Goal: Transaction & Acquisition: Purchase product/service

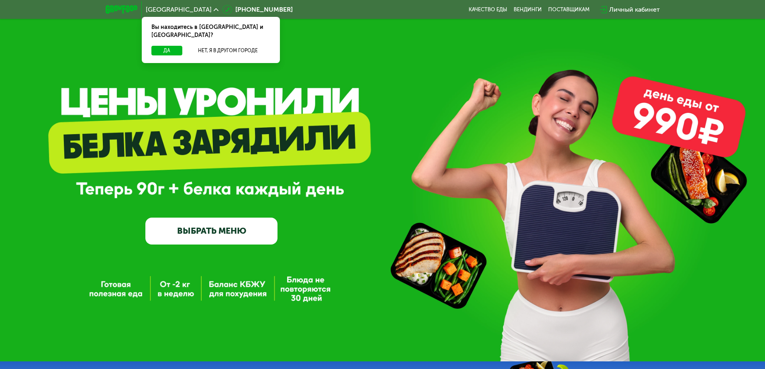
click at [214, 8] on icon at bounding box center [216, 9] width 5 height 5
click at [241, 46] on button "Нет, я в другом городе" at bounding box center [228, 51] width 85 height 10
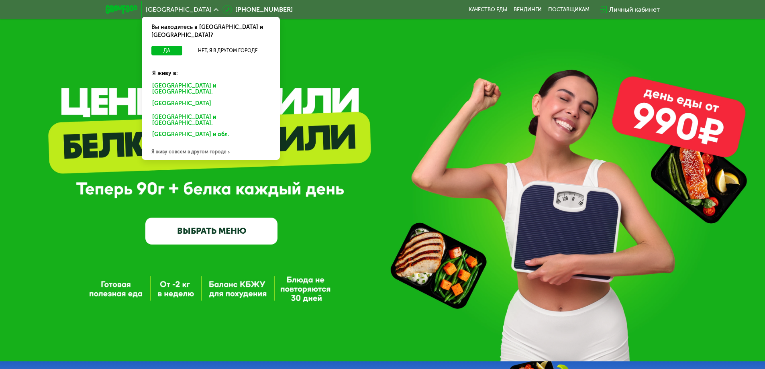
click at [197, 144] on div "Я живу совсем в другом городе" at bounding box center [211, 152] width 138 height 16
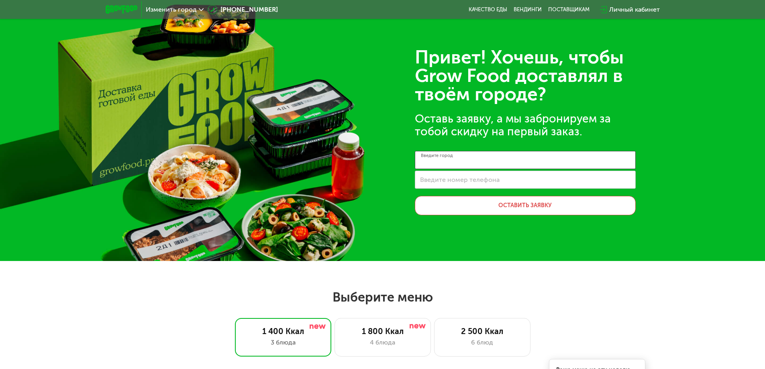
click at [488, 157] on input "Введите город" at bounding box center [525, 160] width 221 height 18
click at [240, 242] on div "Привет! Хочешь, чтобы Grow Food доставлял в твоём городе? Оставь заявку, а мы з…" at bounding box center [382, 130] width 765 height 261
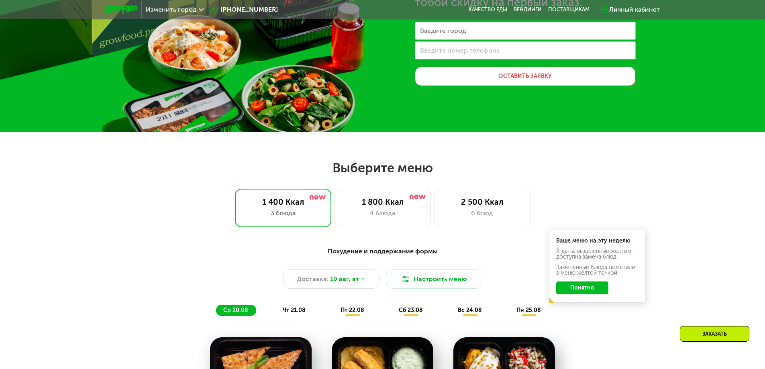
scroll to position [161, 0]
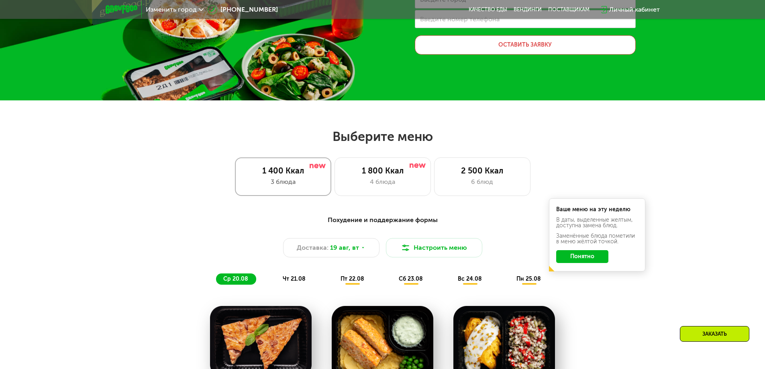
click at [292, 180] on div "3 блюда" at bounding box center [283, 182] width 80 height 10
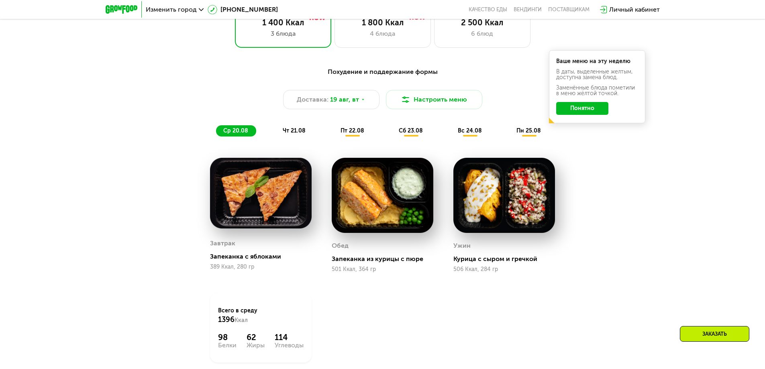
scroll to position [269, 0]
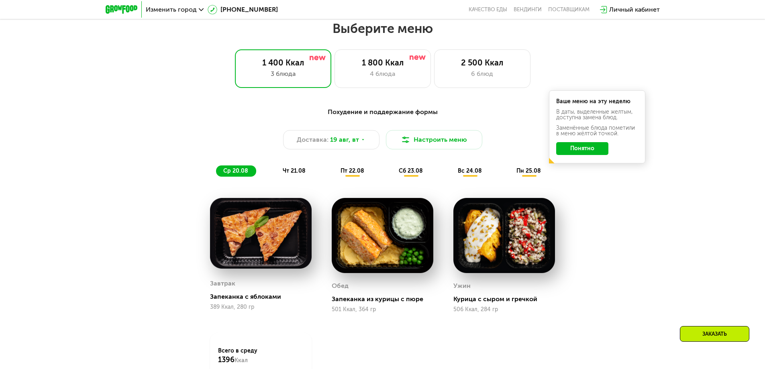
click at [295, 170] on span "чт 21.08" at bounding box center [294, 170] width 23 height 7
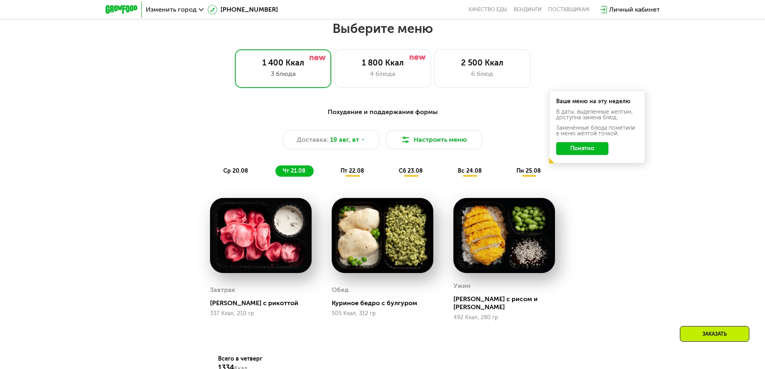
click at [351, 169] on span "пт 22.08" at bounding box center [353, 170] width 24 height 7
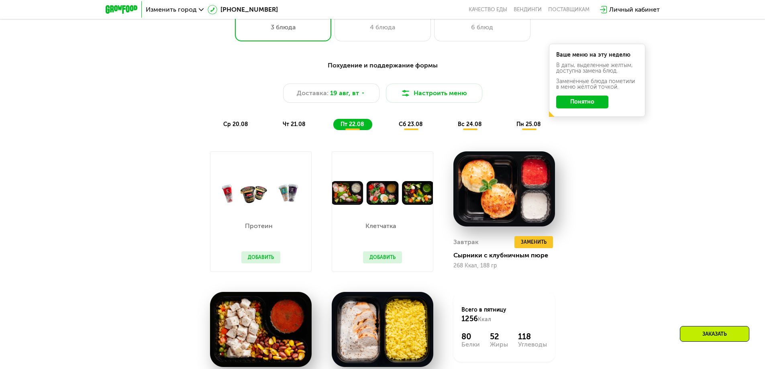
scroll to position [309, 0]
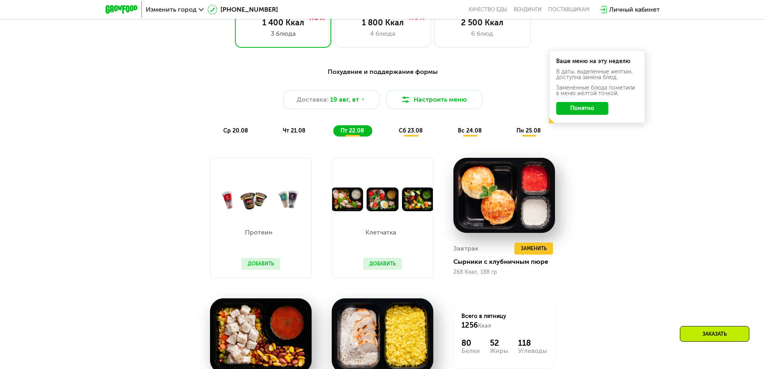
click at [417, 129] on span "сб 23.08" at bounding box center [411, 130] width 24 height 7
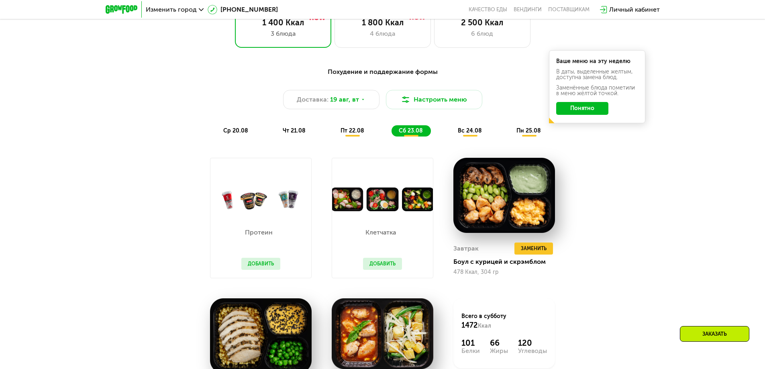
click at [470, 133] on span "вс 24.08" at bounding box center [470, 130] width 24 height 7
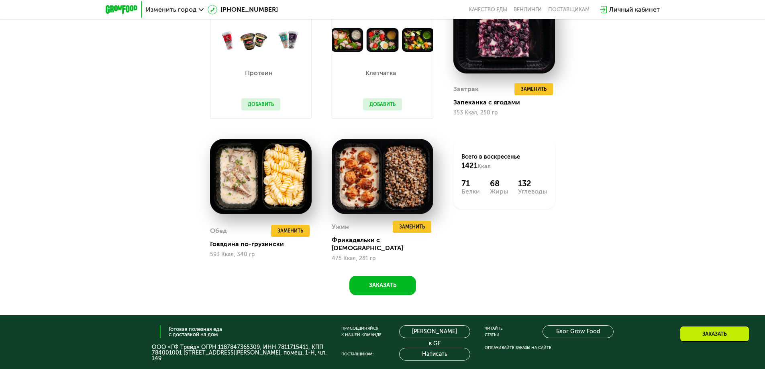
scroll to position [469, 0]
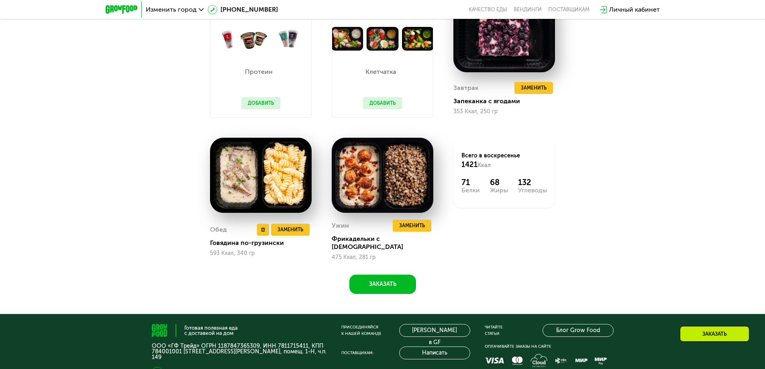
click at [273, 165] on img at bounding box center [261, 175] width 102 height 75
click at [232, 239] on div "Говядина по-грузински" at bounding box center [264, 243] width 108 height 8
click at [230, 254] on div "Обед Удалить Обед Заменить Заменить [PERSON_NAME] по-грузински 593 Ккал, 340 гр" at bounding box center [261, 199] width 122 height 143
click at [233, 250] on div "593 Ккал, 340 гр" at bounding box center [261, 253] width 102 height 6
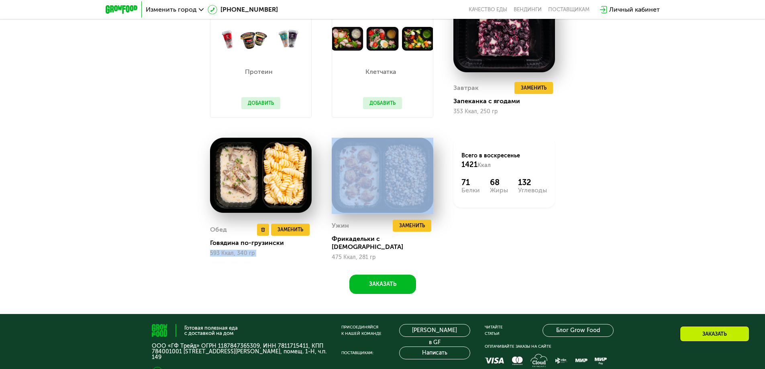
click at [233, 250] on div "593 Ккал, 340 гр" at bounding box center [261, 253] width 102 height 6
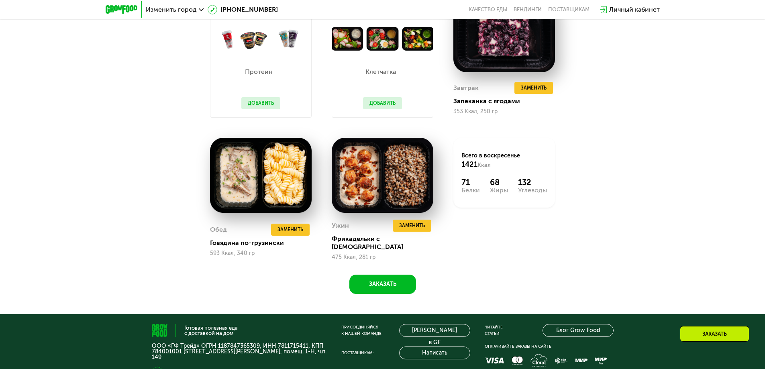
click at [249, 271] on div "Похудение и поддержание формы Доставка: [DATE] Настроить меню ср 20.08 чт 21.08…" at bounding box center [382, 98] width 495 height 392
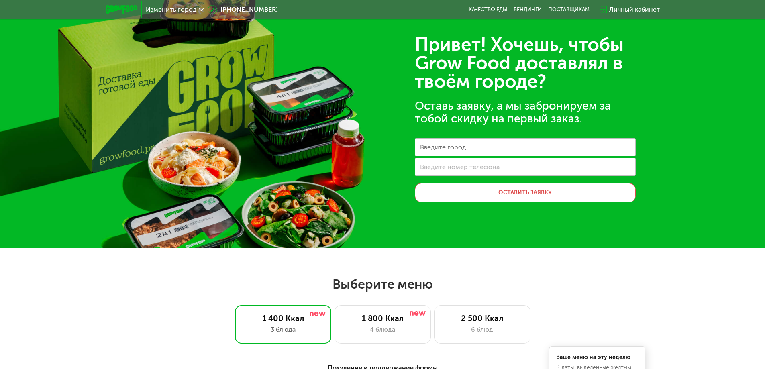
scroll to position [0, 0]
